Goal: Information Seeking & Learning: Learn about a topic

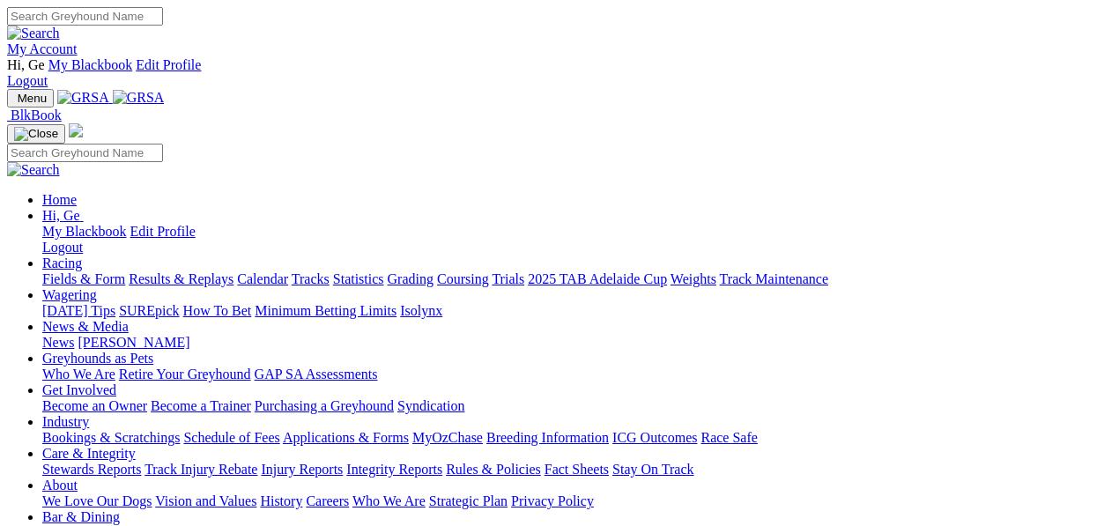
click at [384, 271] on link "Statistics" at bounding box center [358, 278] width 51 height 15
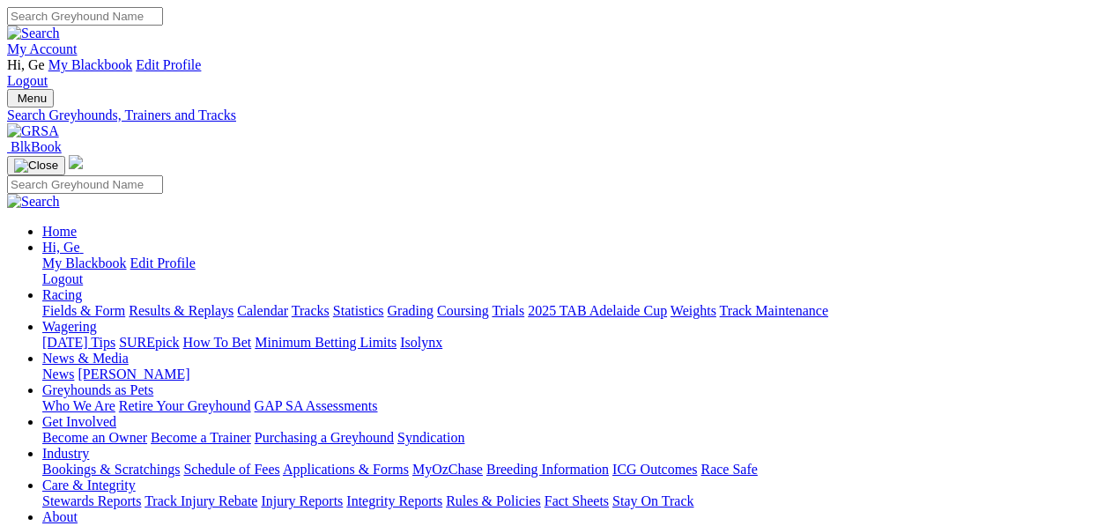
select select "northam"
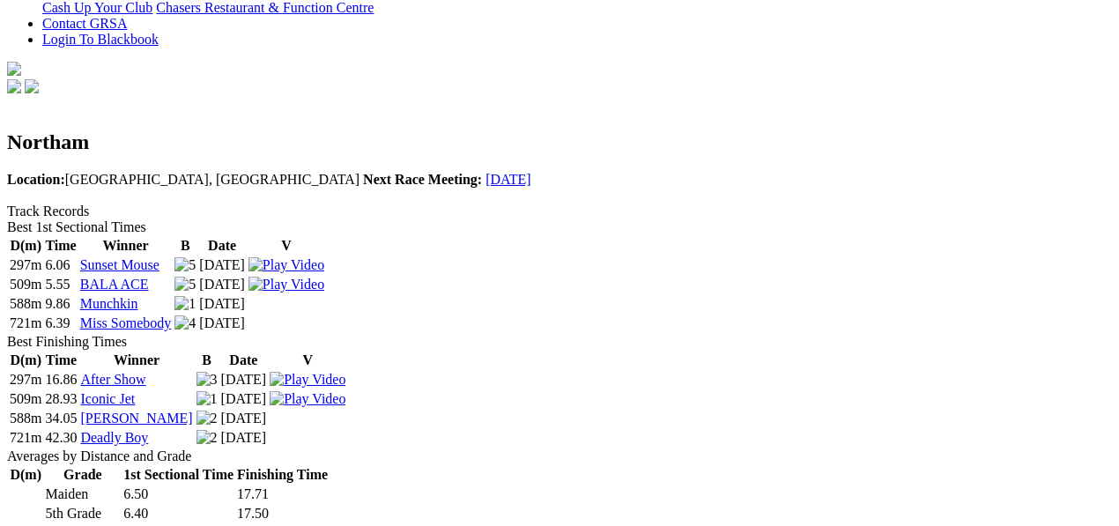
scroll to position [587, 0]
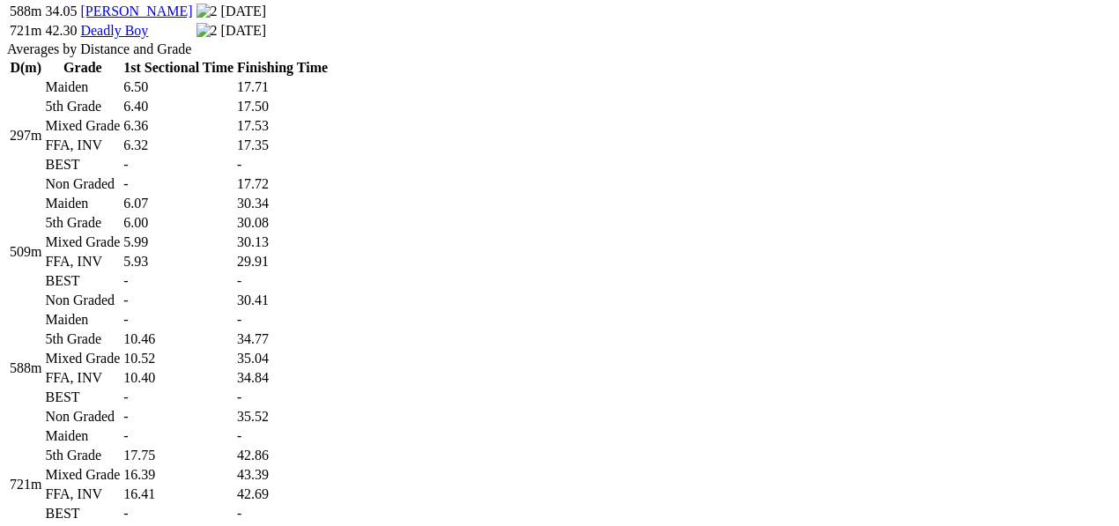
scroll to position [1077, 0]
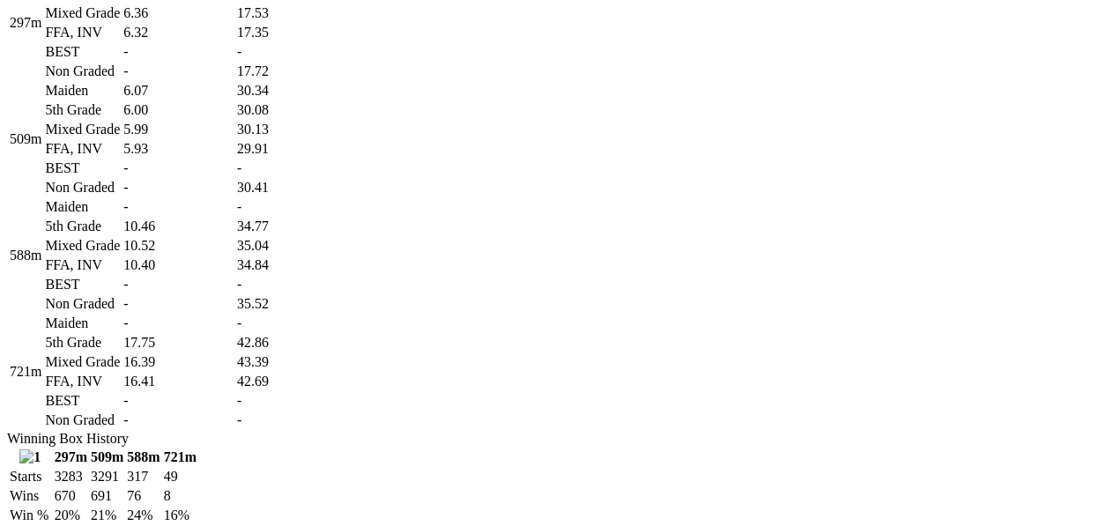
click at [234, 315] on td "-" at bounding box center [179, 324] width 112 height 18
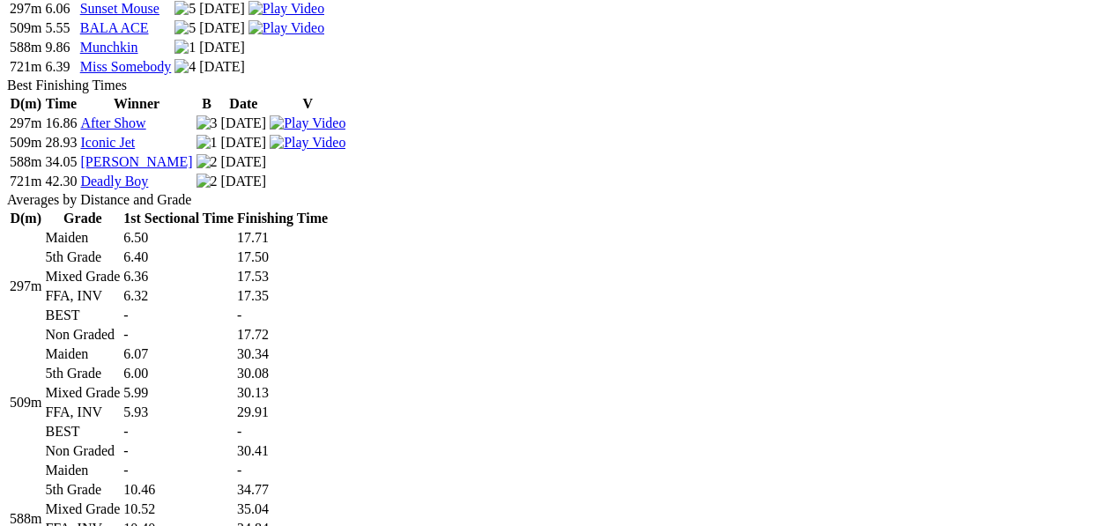
scroll to position [686, 0]
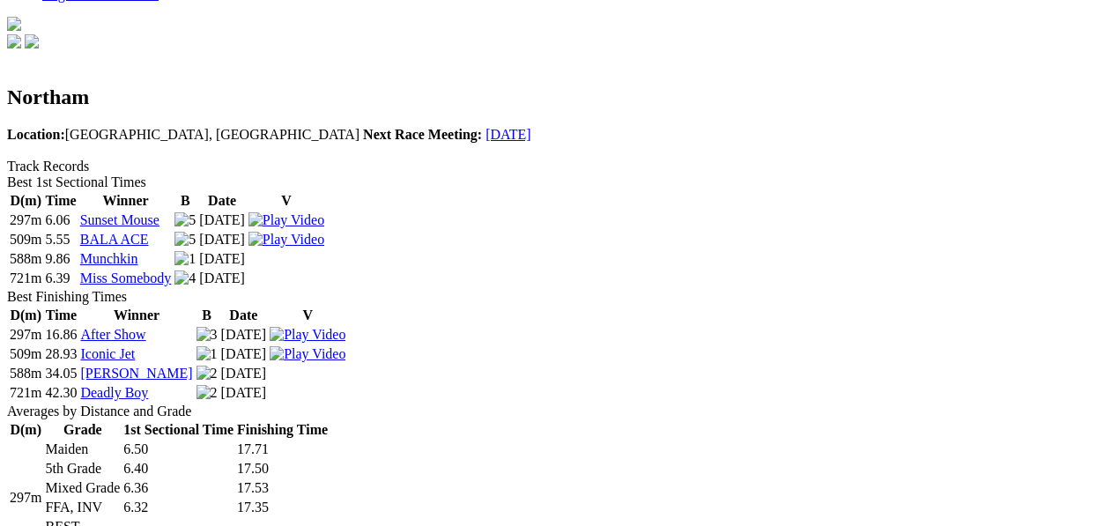
scroll to position [587, 0]
